Goal: Information Seeking & Learning: Learn about a topic

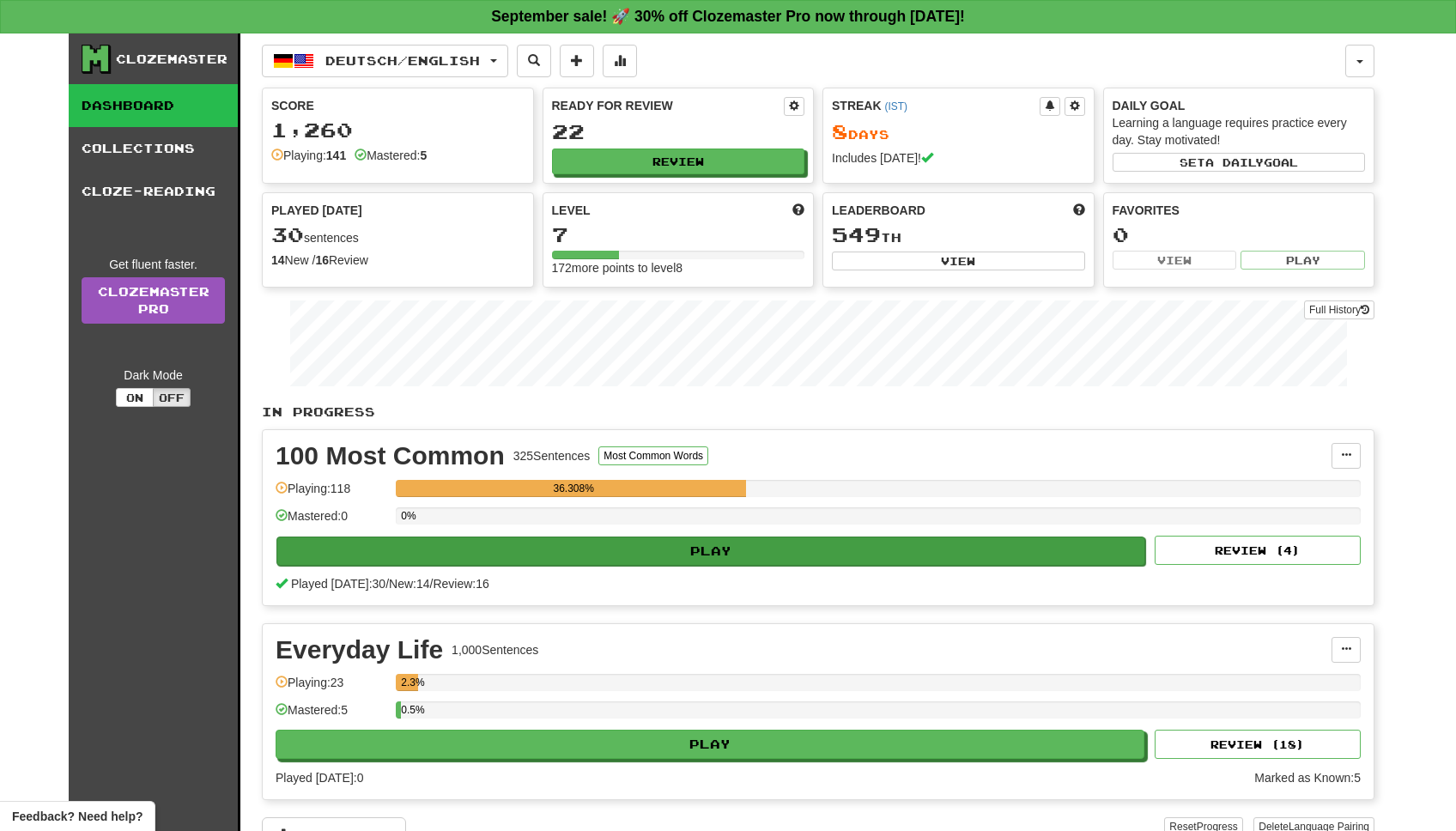
click at [745, 547] on button "Play" at bounding box center [710, 551] width 868 height 29
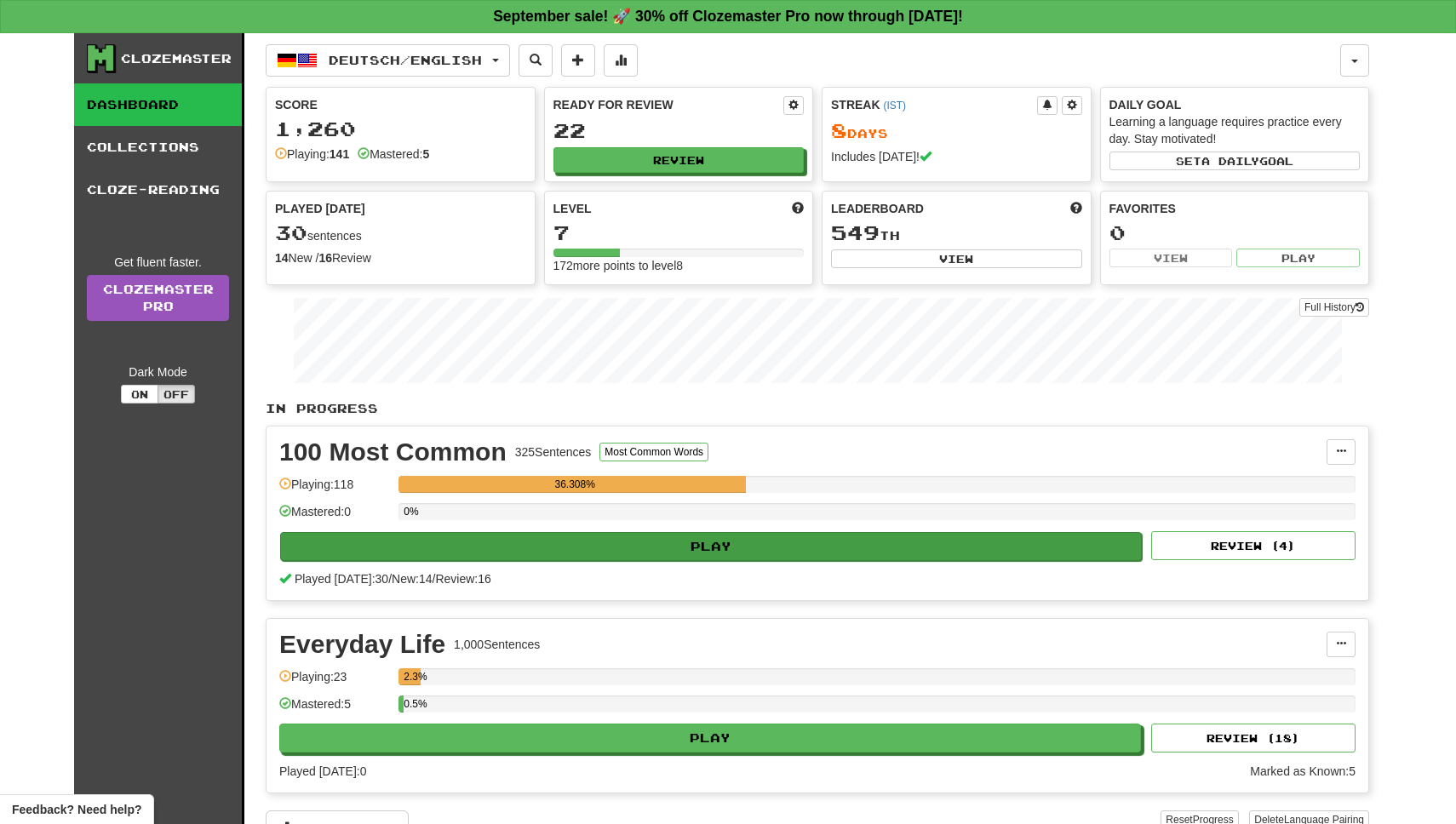
select select "**"
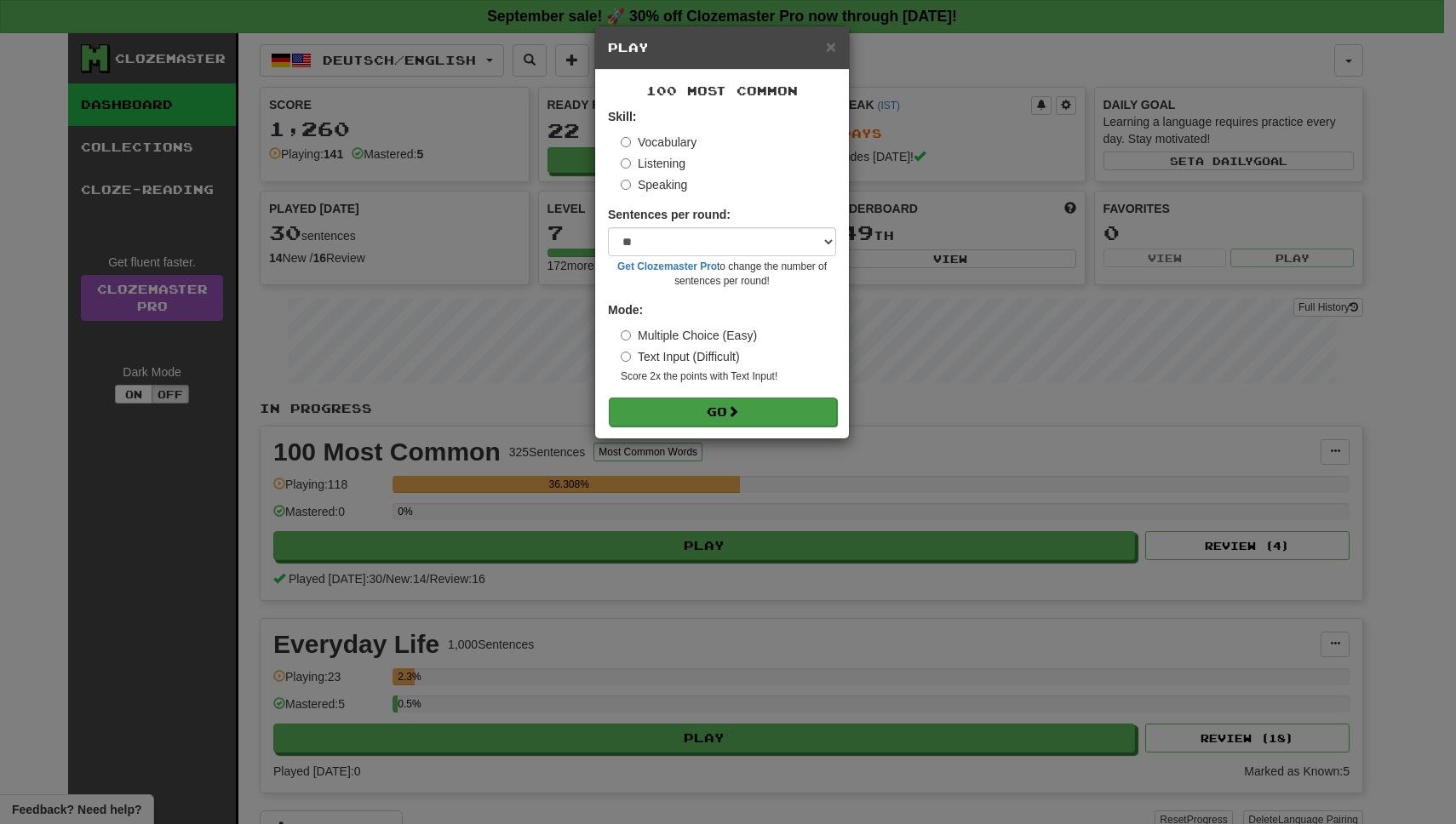
click at [703, 401] on button "Go" at bounding box center [723, 412] width 229 height 29
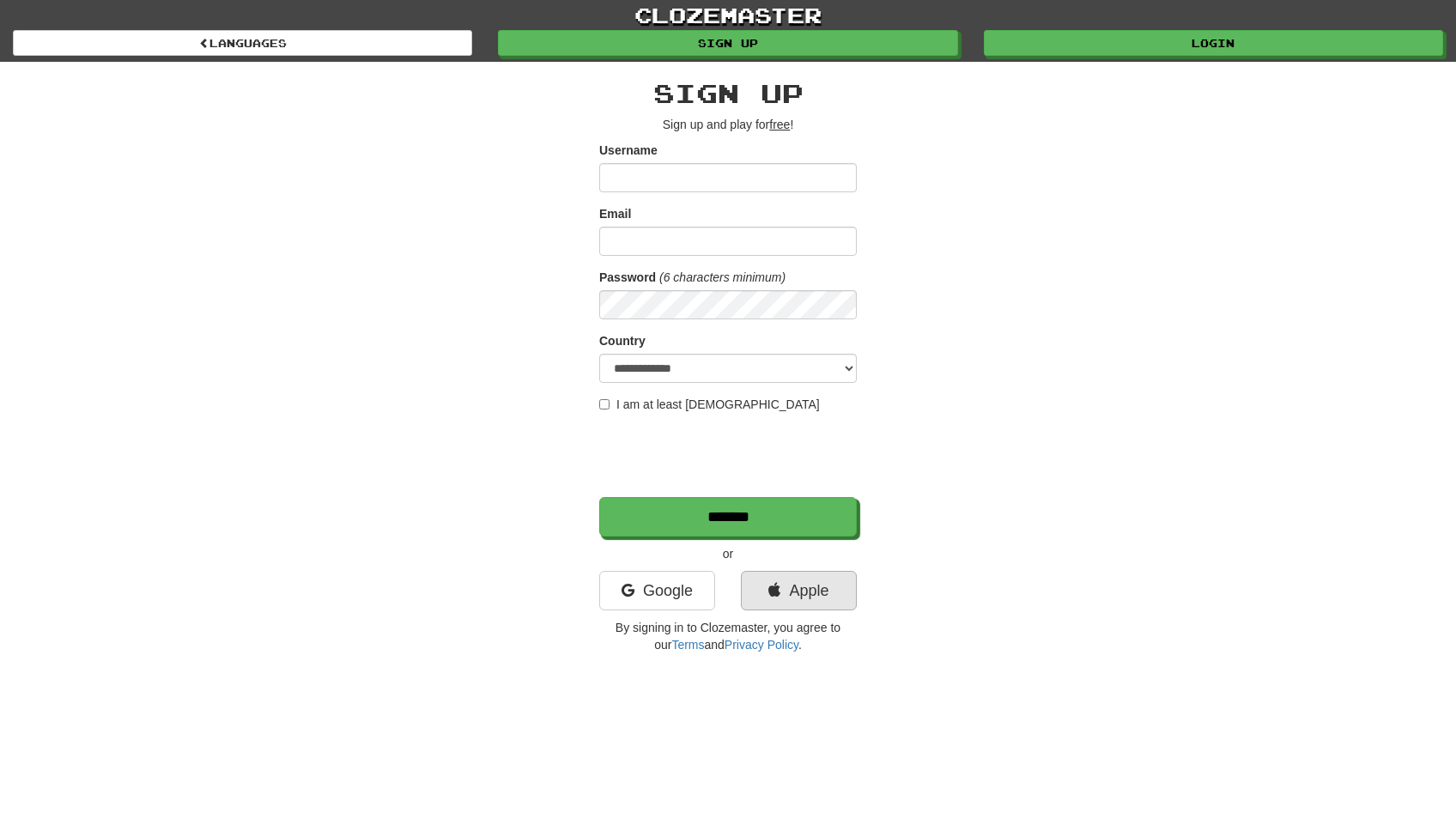
click at [773, 583] on icon at bounding box center [774, 591] width 12 height 15
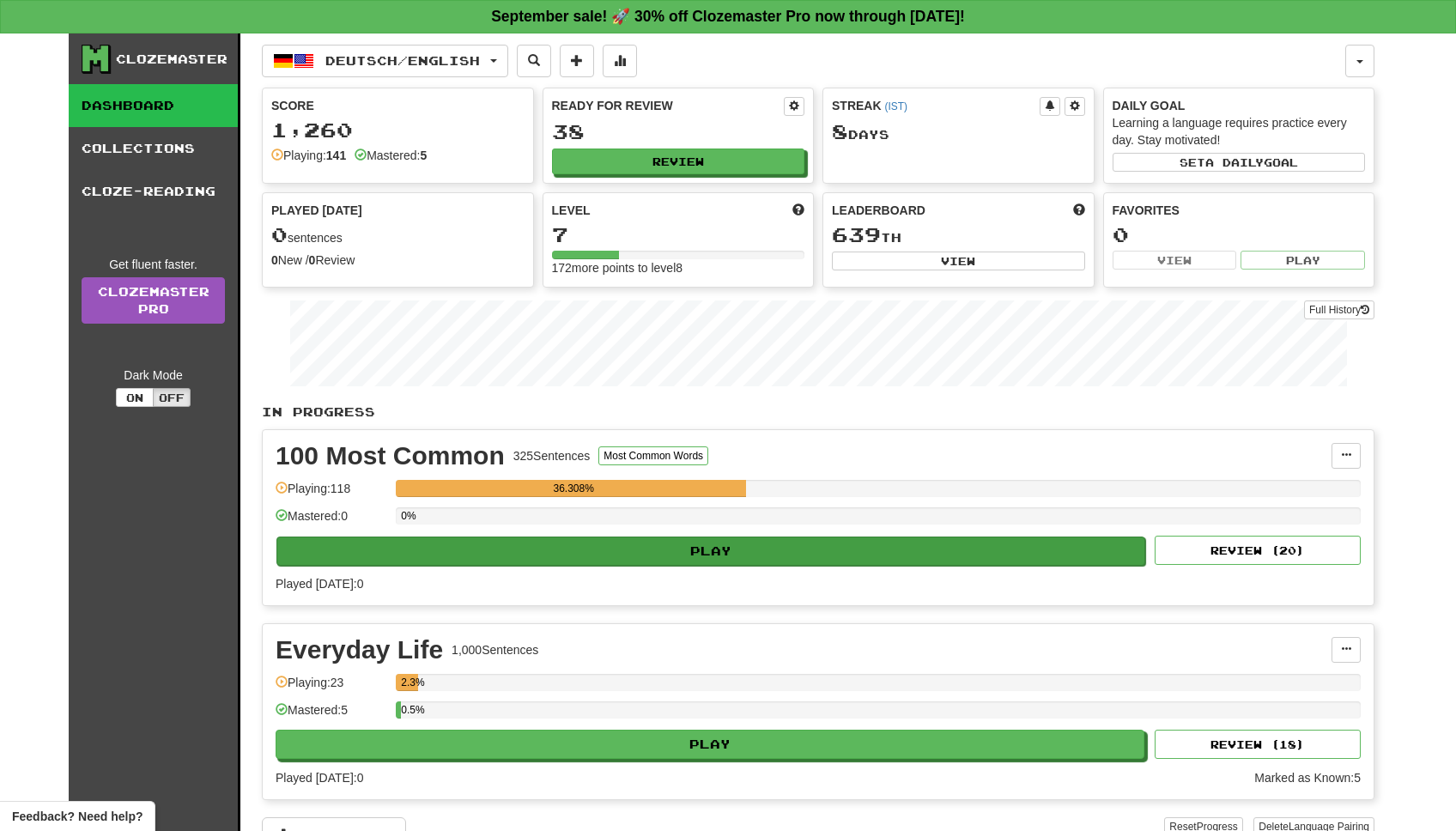
click at [744, 548] on button "Play" at bounding box center [710, 551] width 868 height 29
select select "**"
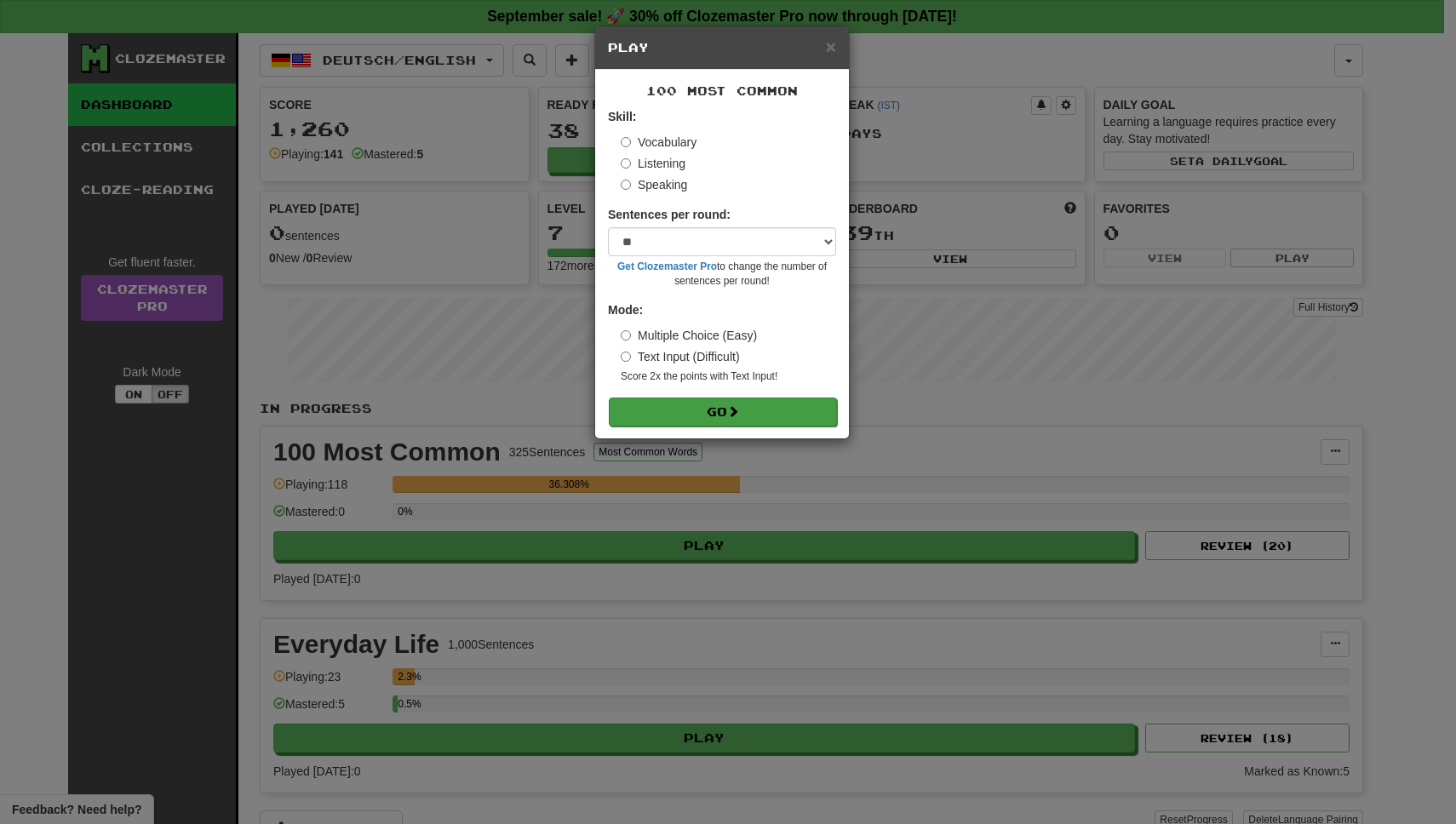
click at [767, 412] on button "Go" at bounding box center [723, 412] width 229 height 29
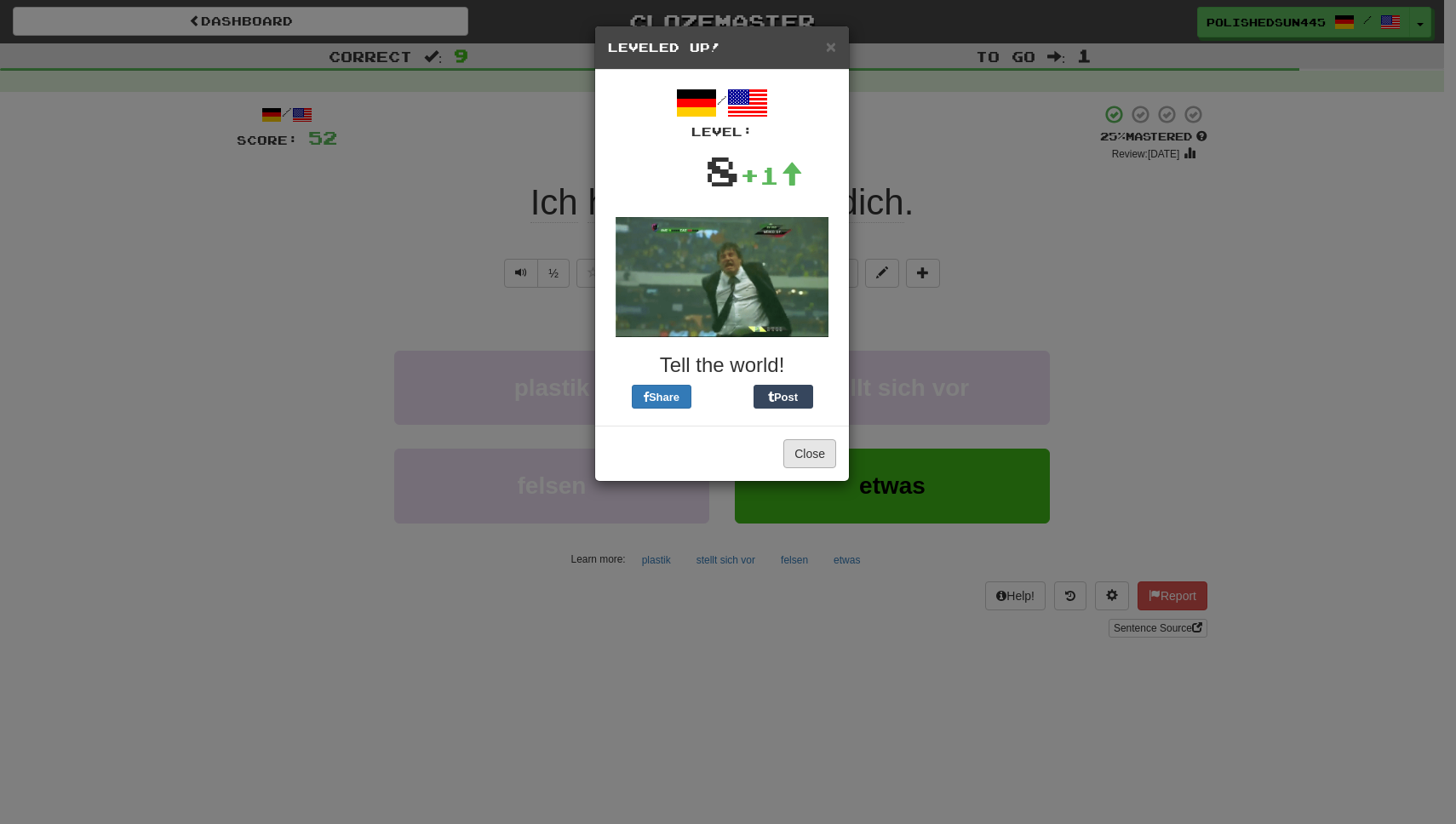
click at [817, 455] on button "Close" at bounding box center [810, 453] width 53 height 29
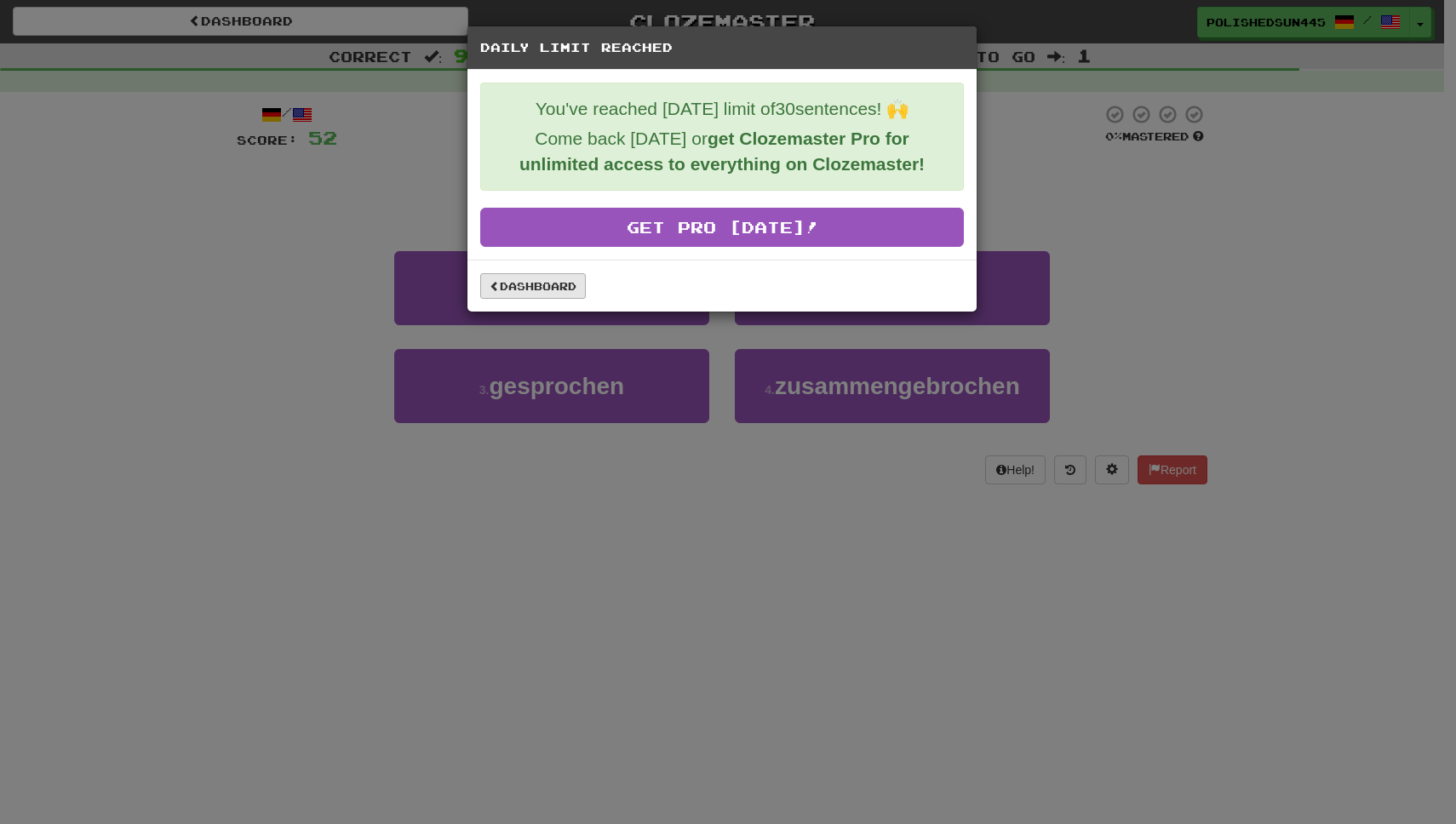
click at [551, 289] on link "Dashboard" at bounding box center [533, 286] width 106 height 26
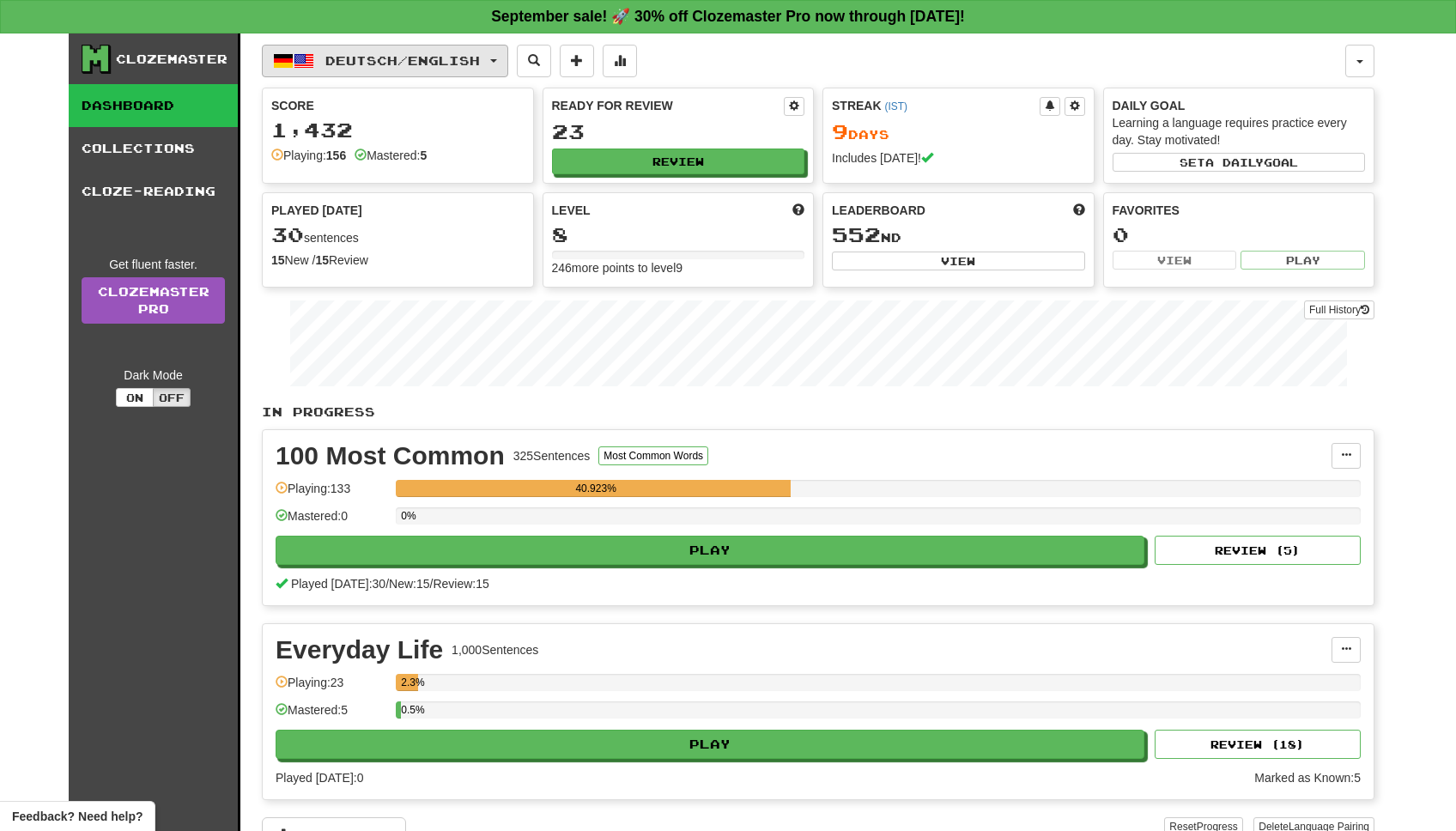
click at [433, 69] on button "Deutsch / English" at bounding box center [384, 61] width 246 height 33
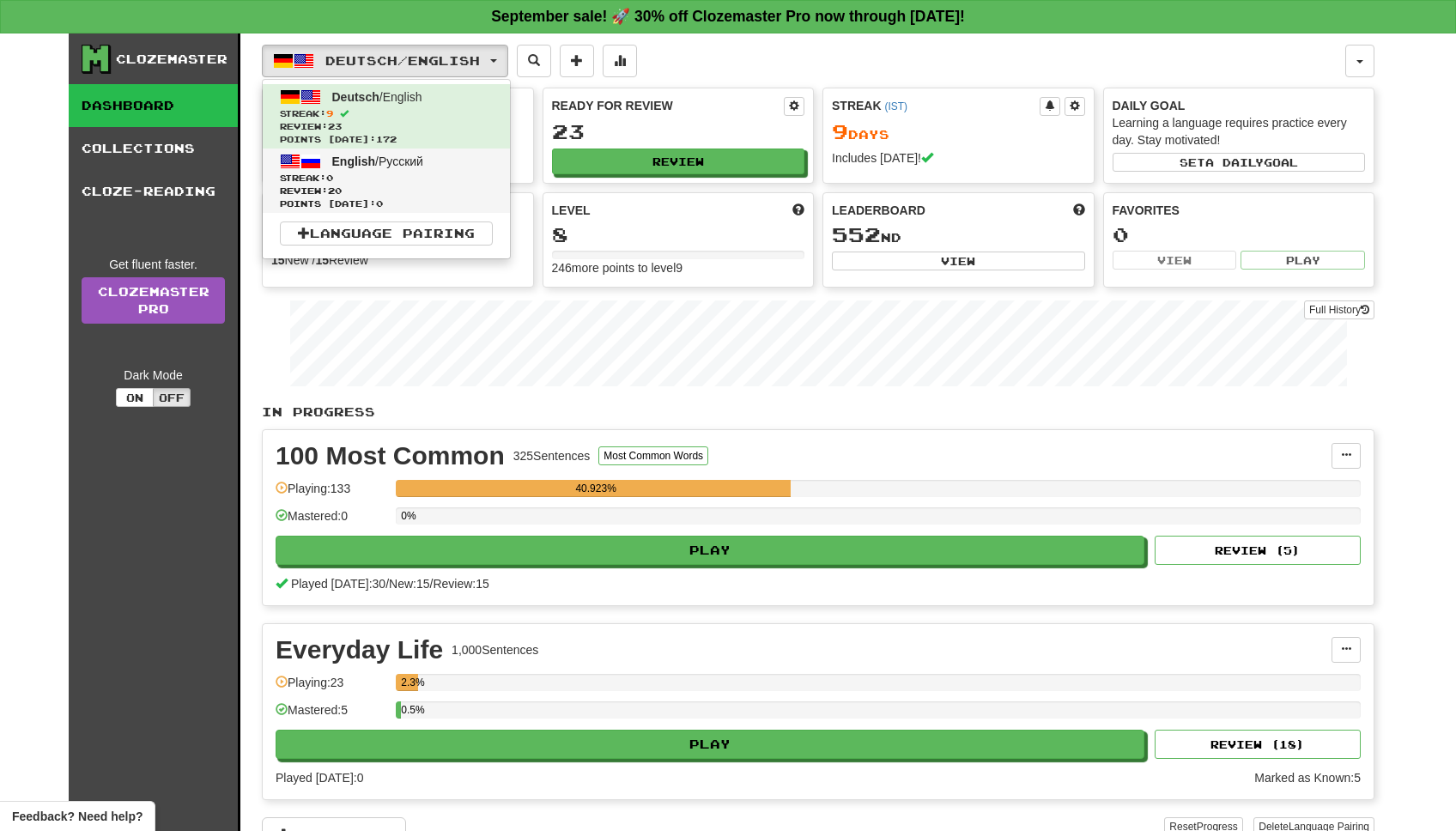
click at [395, 186] on span "Review: 20" at bounding box center [386, 191] width 213 height 13
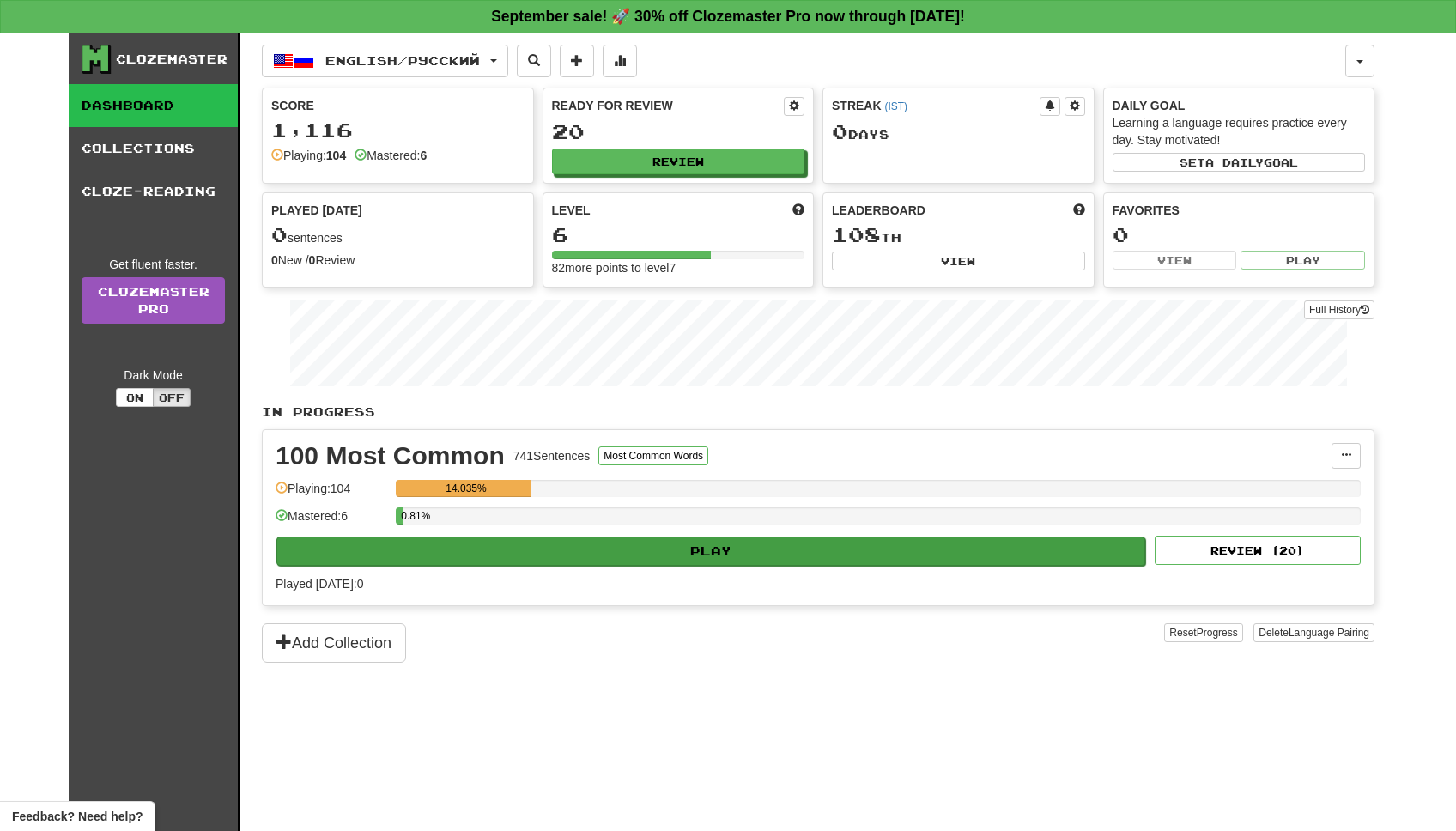
click at [1032, 549] on button "Play" at bounding box center [710, 551] width 868 height 29
select select "**"
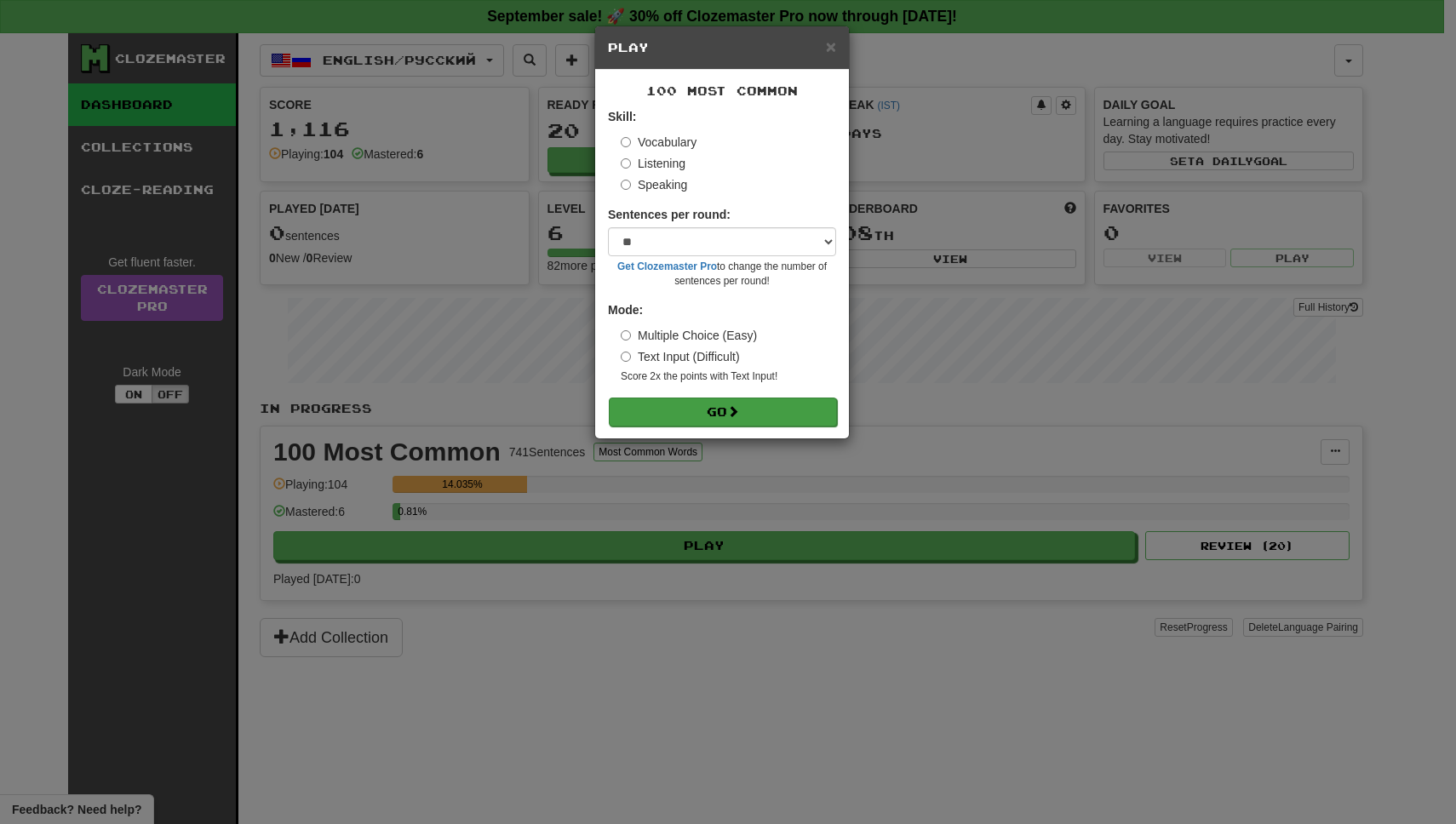
click at [716, 414] on button "Go" at bounding box center [723, 412] width 229 height 29
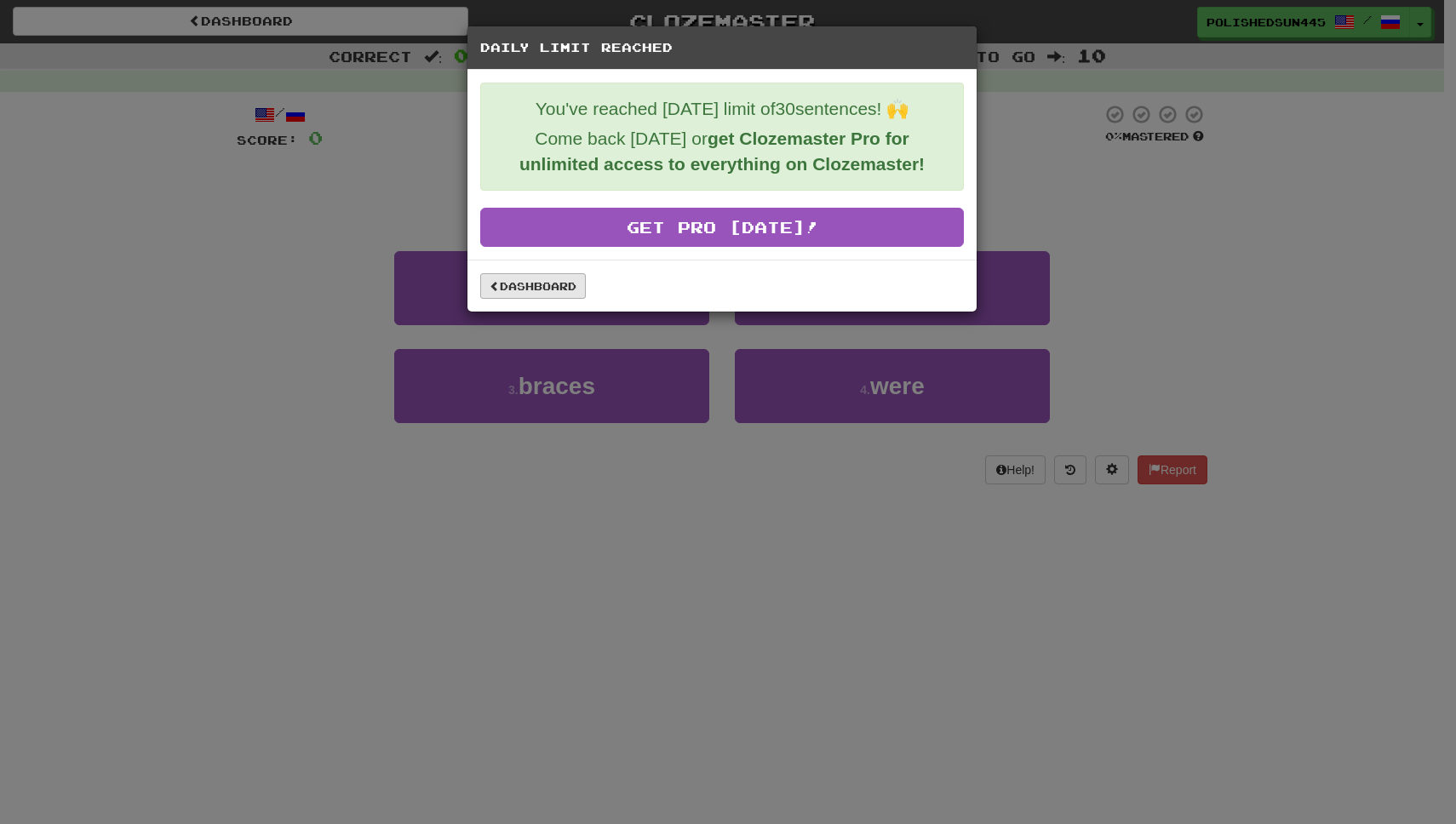
click at [538, 296] on link "Dashboard" at bounding box center [533, 286] width 106 height 26
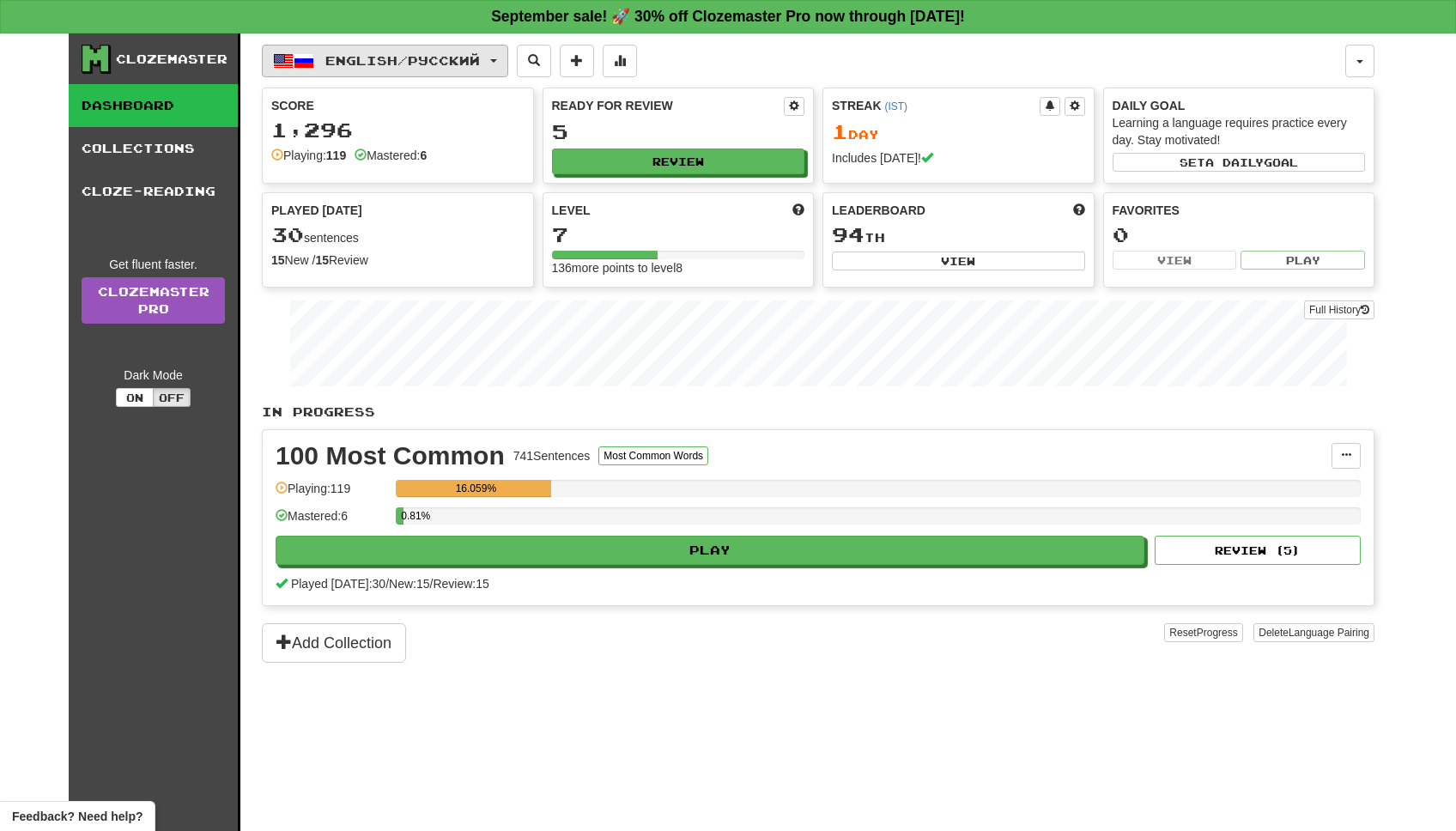
click at [357, 45] on button "English / Русский" at bounding box center [384, 61] width 246 height 33
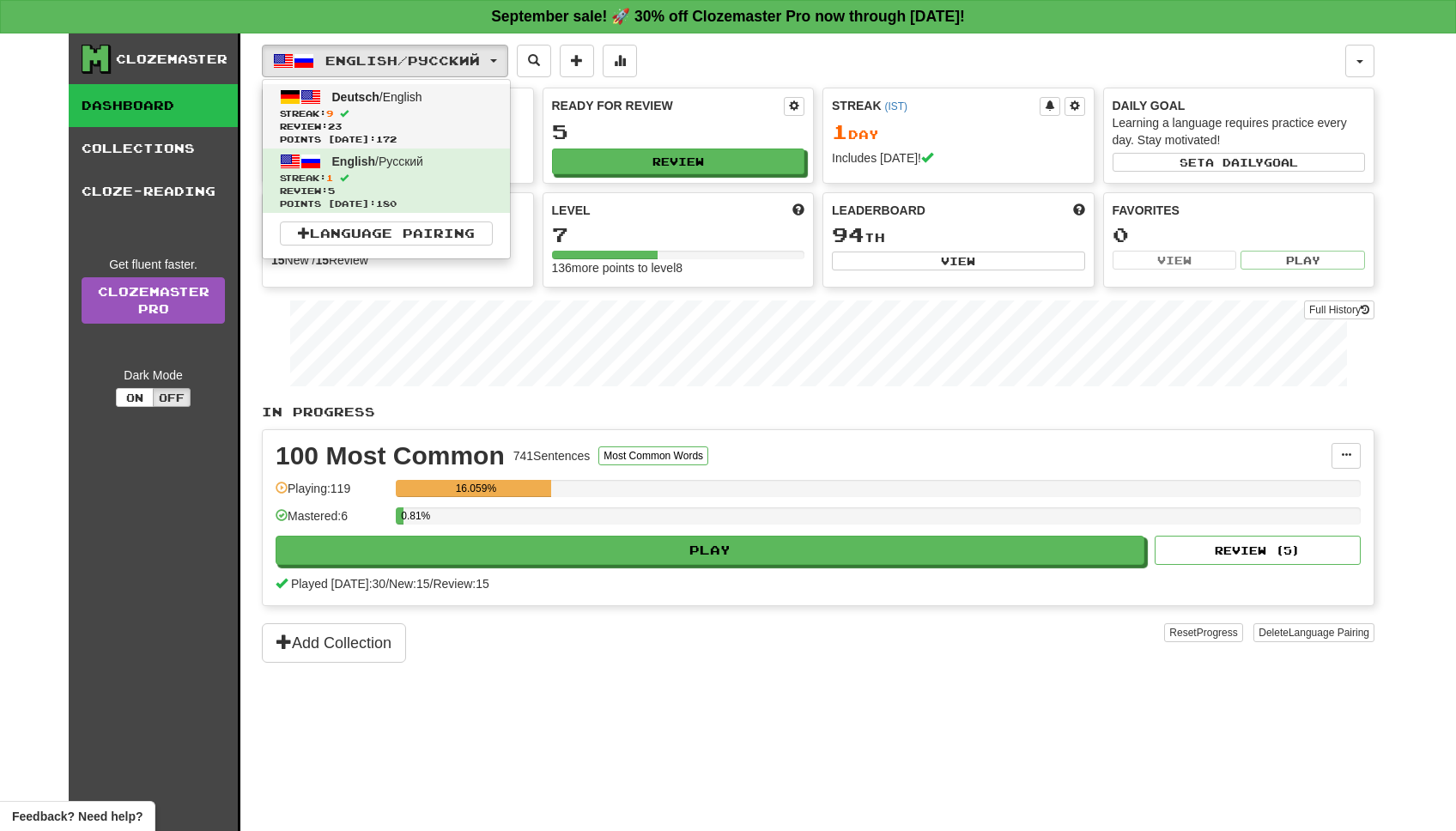
click at [453, 125] on span "Review: 23" at bounding box center [386, 126] width 213 height 13
